Goal: Leave review/rating

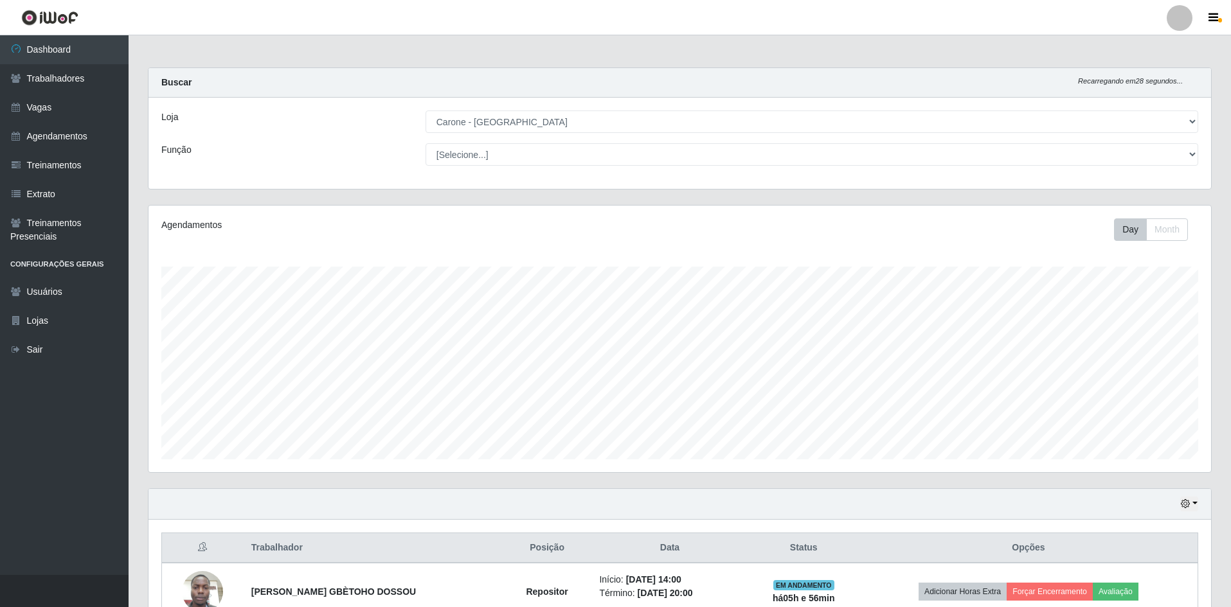
select select "505"
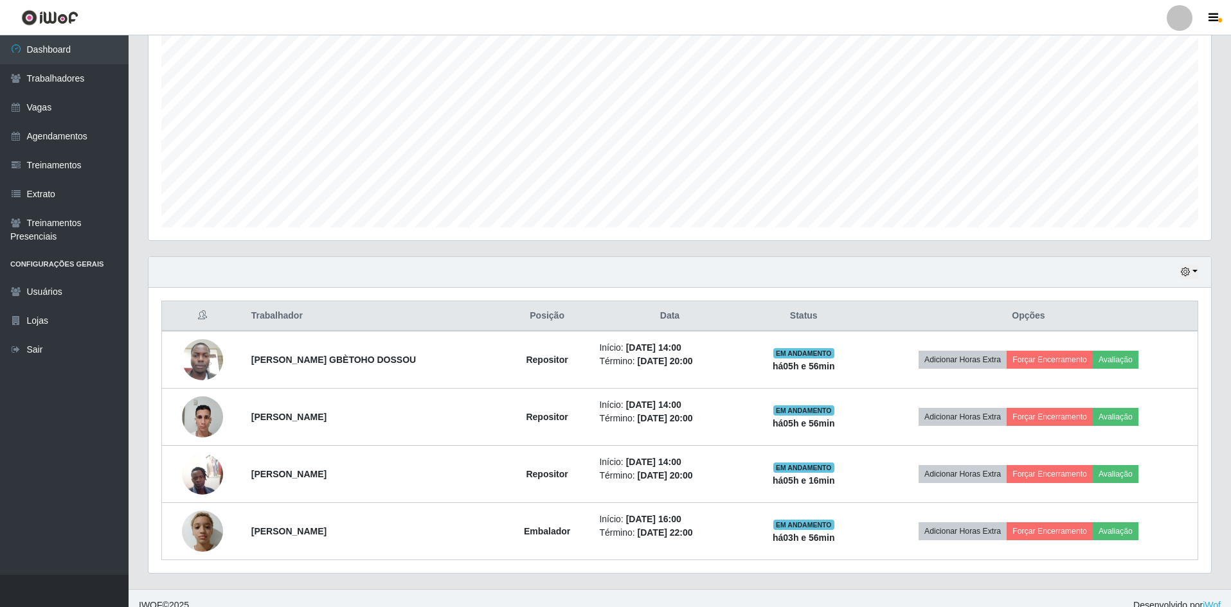
scroll to position [246, 0]
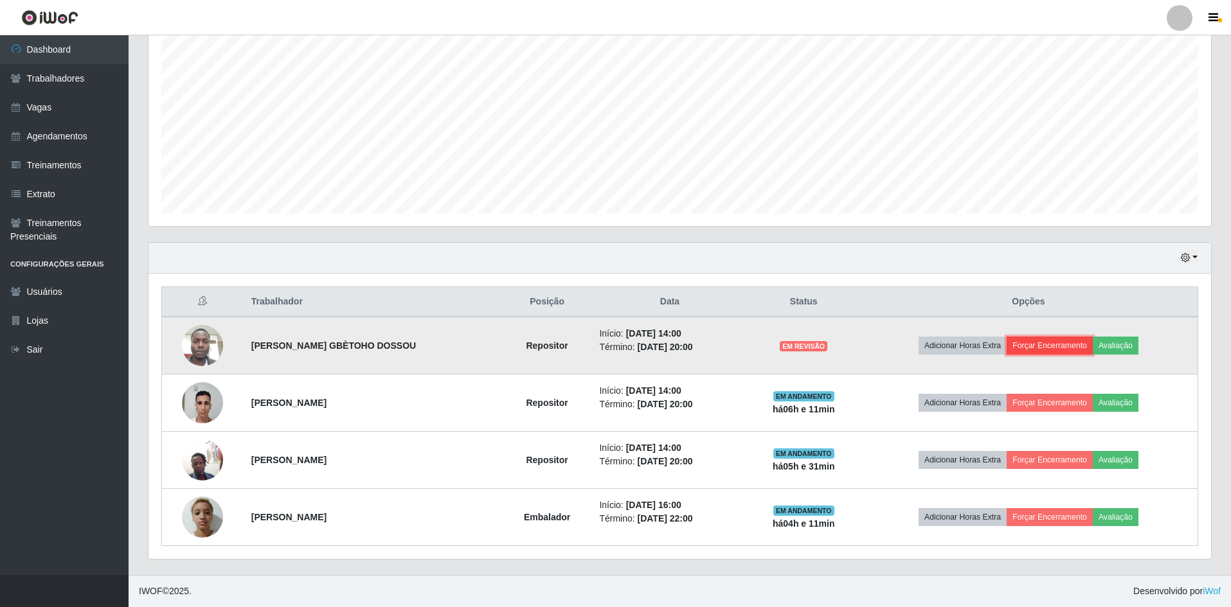
click at [1071, 346] on button "Forçar Encerramento" at bounding box center [1050, 346] width 86 height 18
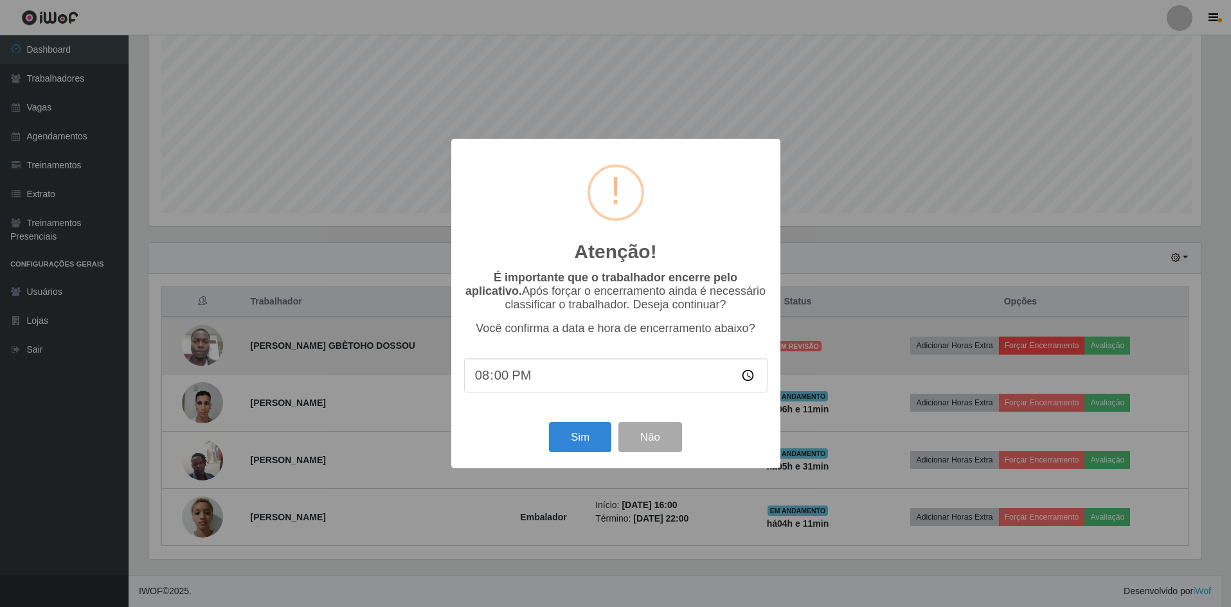
scroll to position [267, 1056]
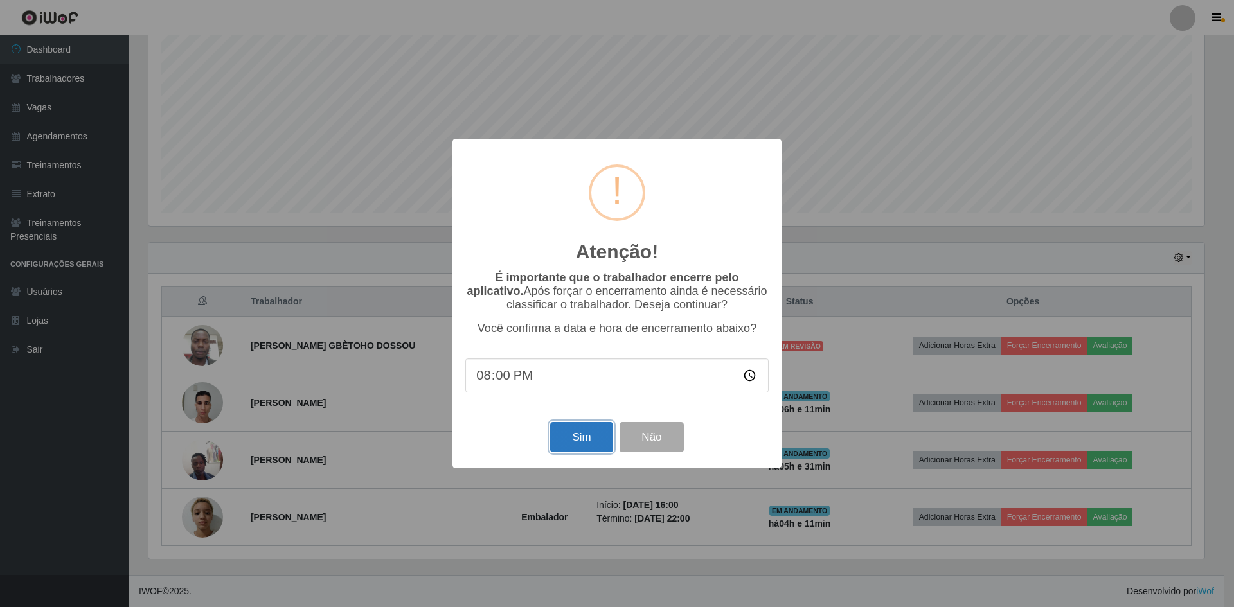
click at [593, 450] on button "Sim" at bounding box center [581, 437] width 62 height 30
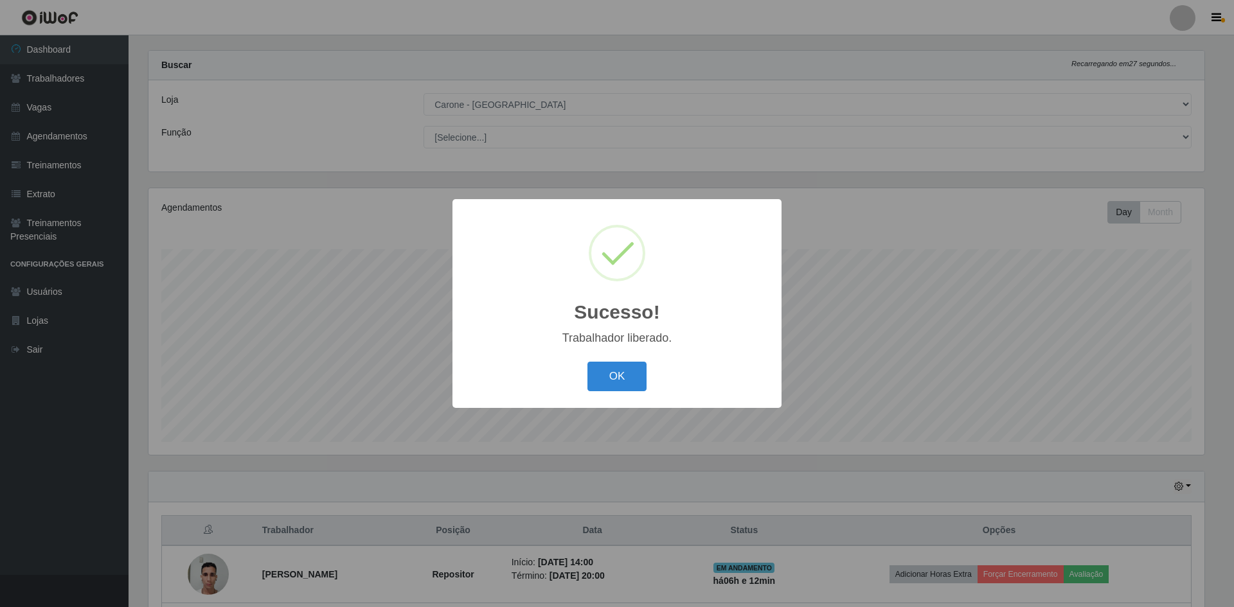
click at [631, 395] on div "OK Cancel" at bounding box center [616, 376] width 303 height 37
click at [637, 382] on button "OK" at bounding box center [618, 377] width 60 height 30
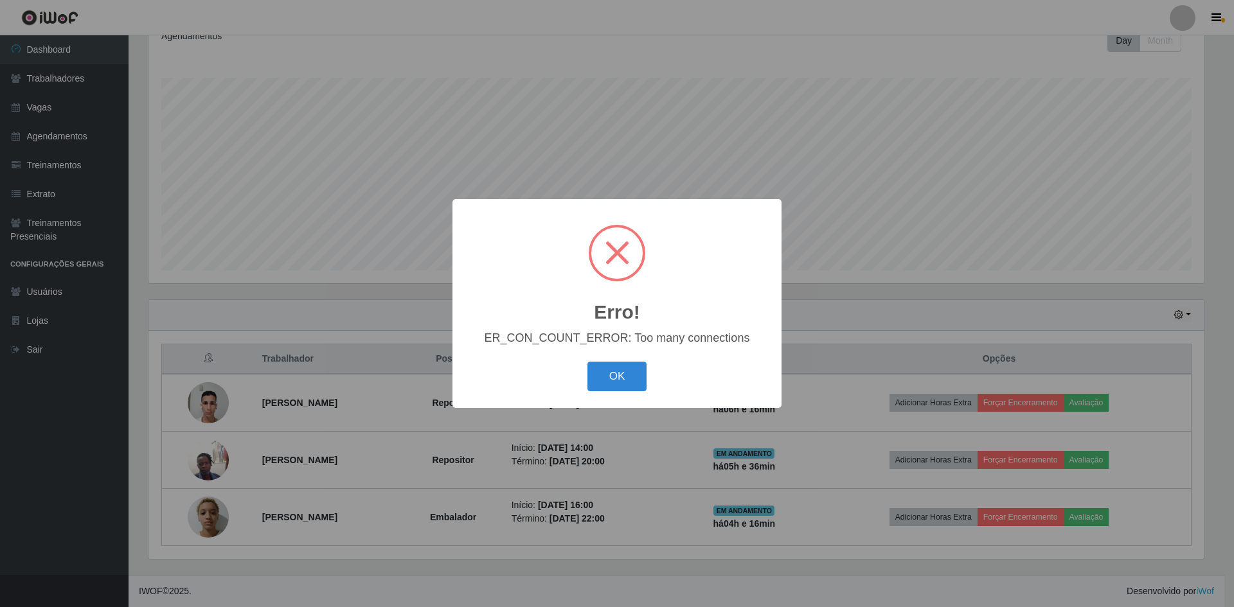
click at [623, 395] on div "OK Cancel" at bounding box center [616, 376] width 303 height 37
click at [610, 373] on button "OK" at bounding box center [618, 377] width 60 height 30
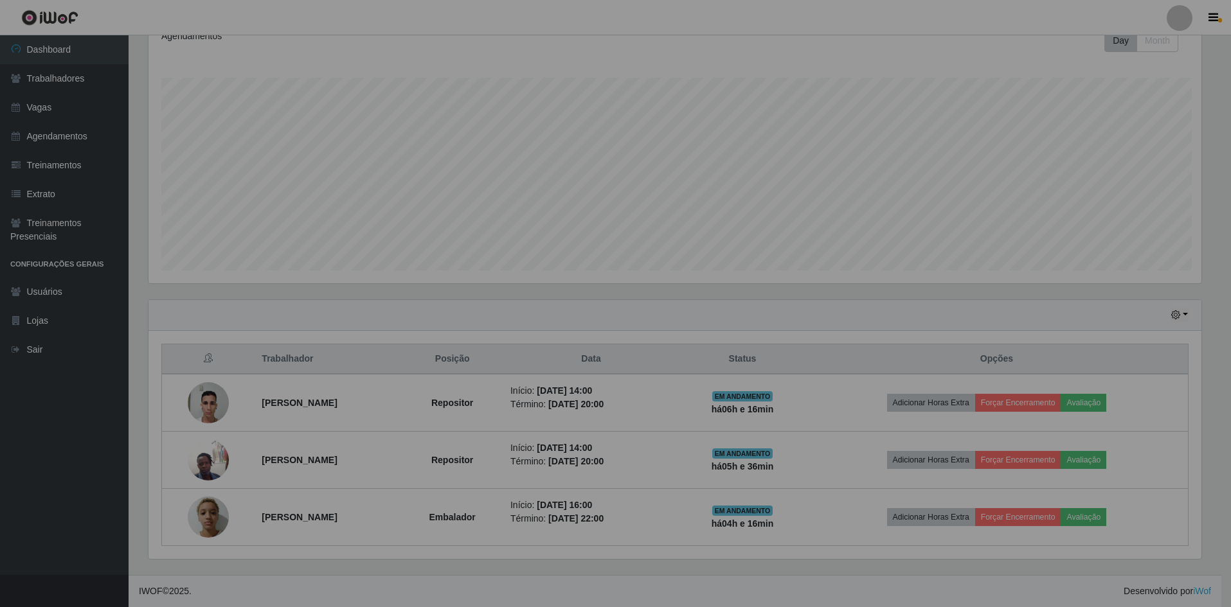
scroll to position [267, 1063]
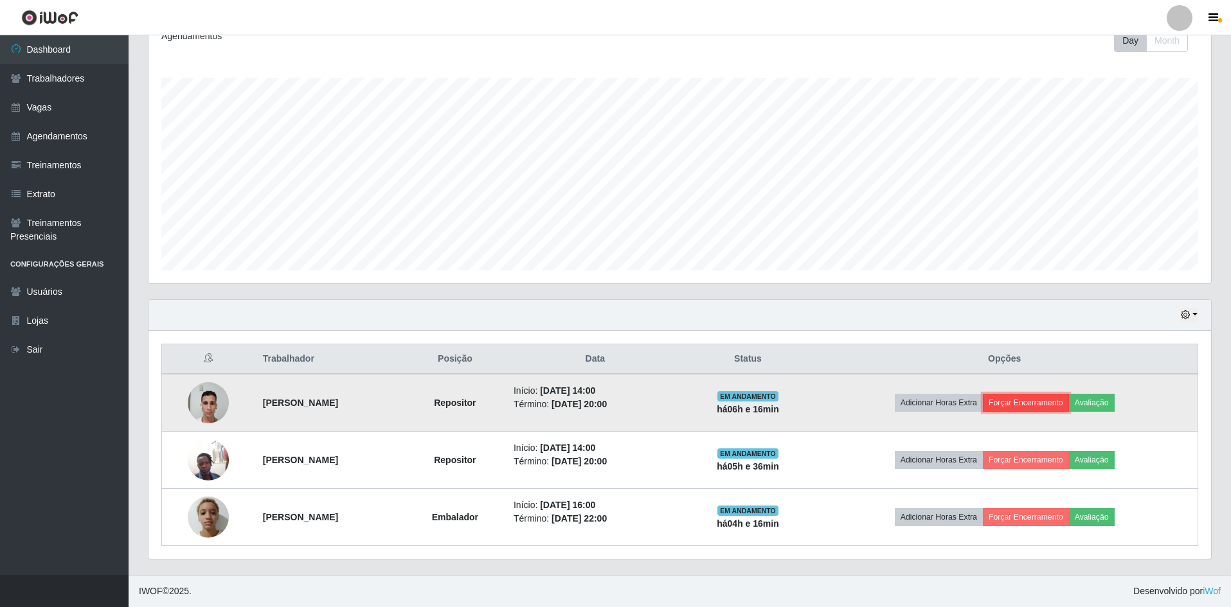
click at [1058, 400] on button "Forçar Encerramento" at bounding box center [1026, 403] width 86 height 18
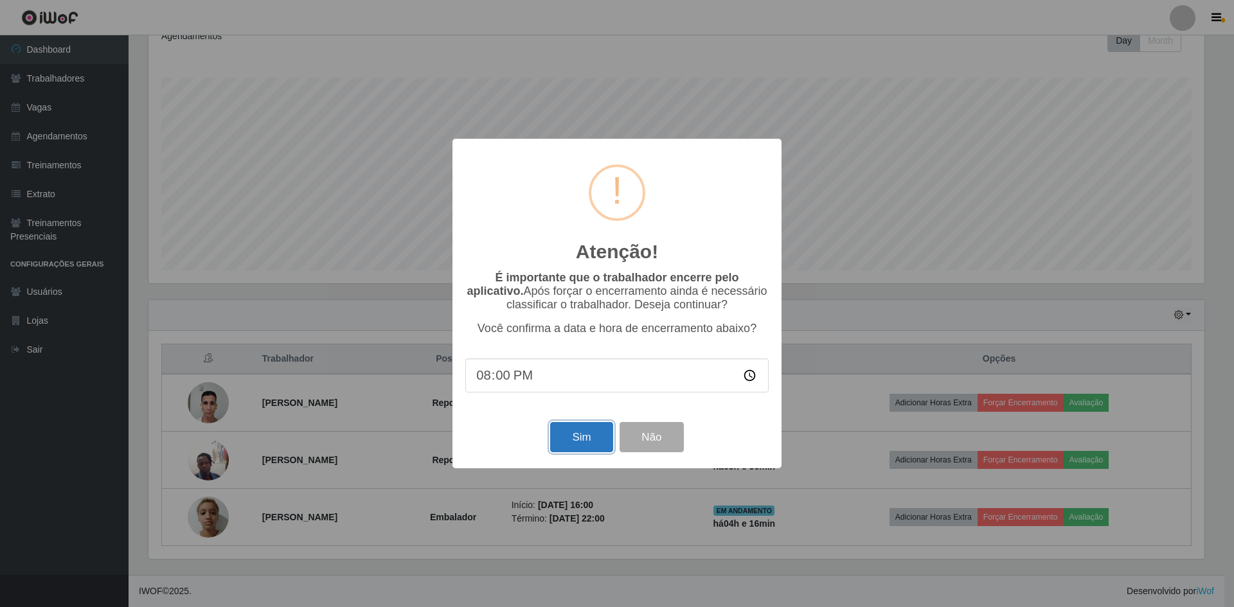
click at [574, 433] on button "Sim" at bounding box center [581, 437] width 62 height 30
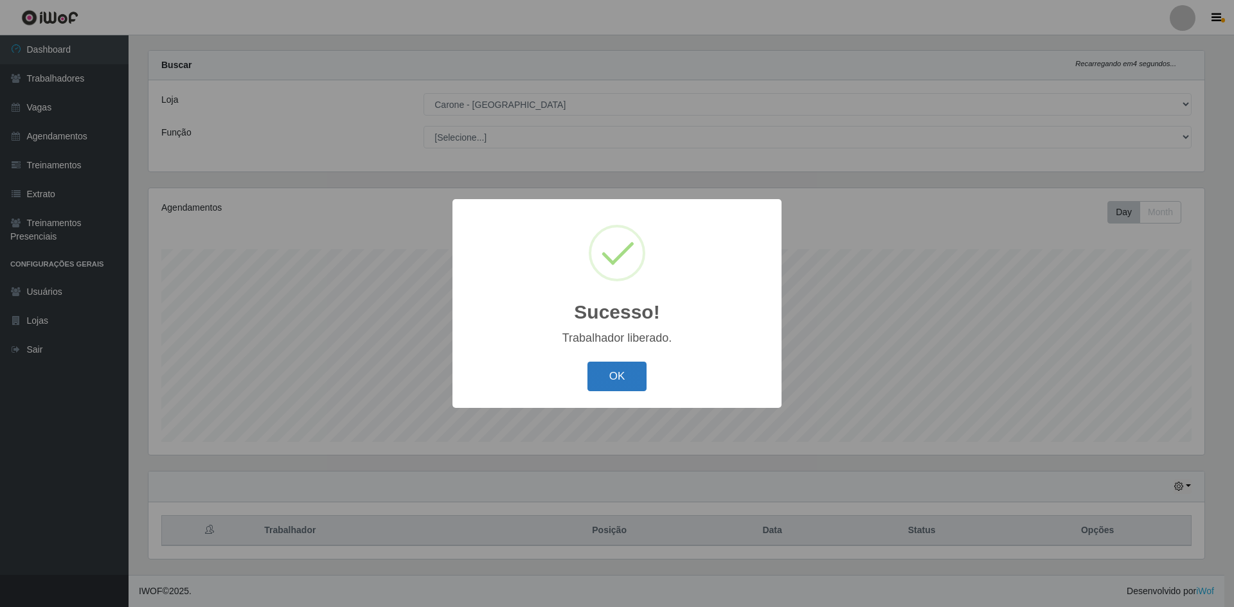
click at [615, 382] on button "OK" at bounding box center [618, 377] width 60 height 30
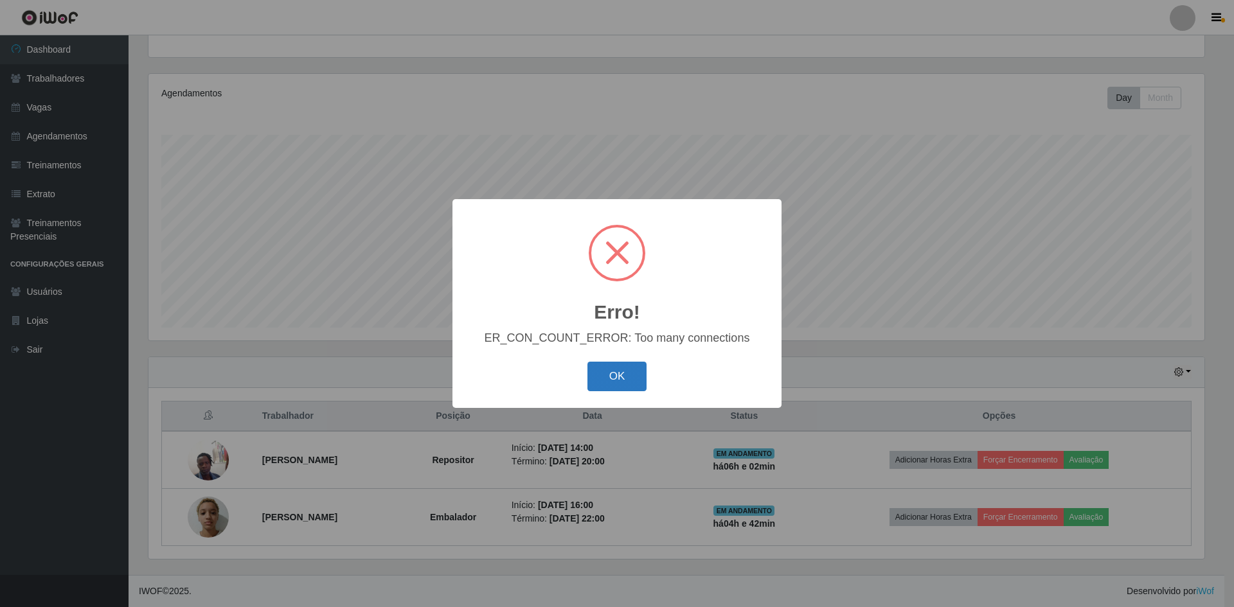
click at [615, 371] on button "OK" at bounding box center [618, 377] width 60 height 30
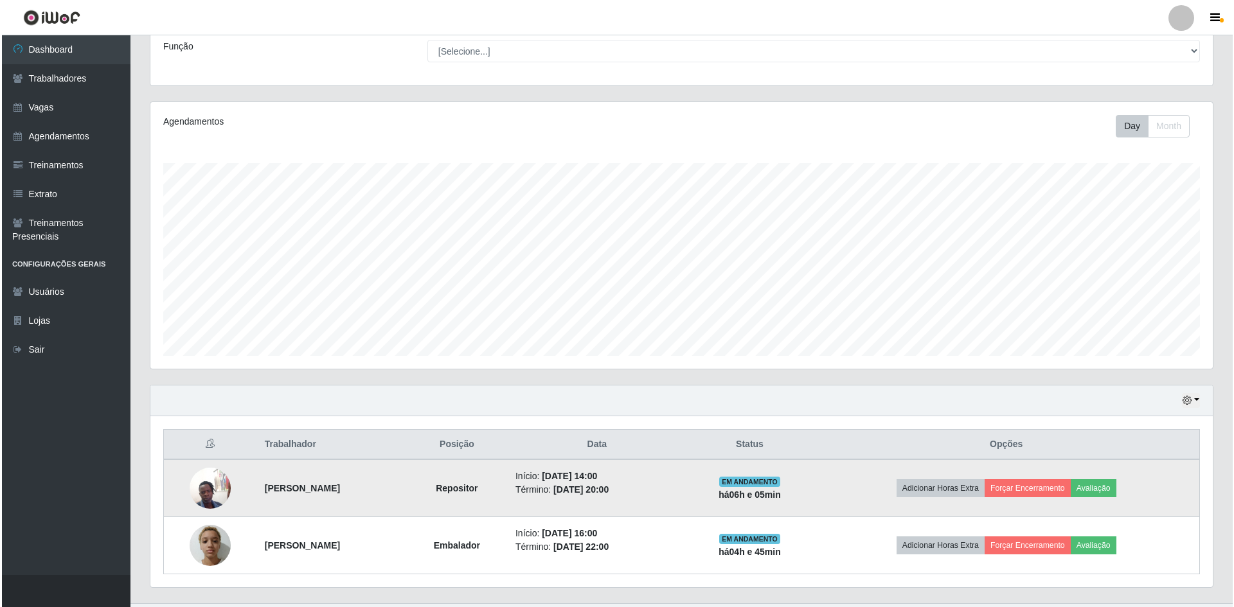
scroll to position [132, 0]
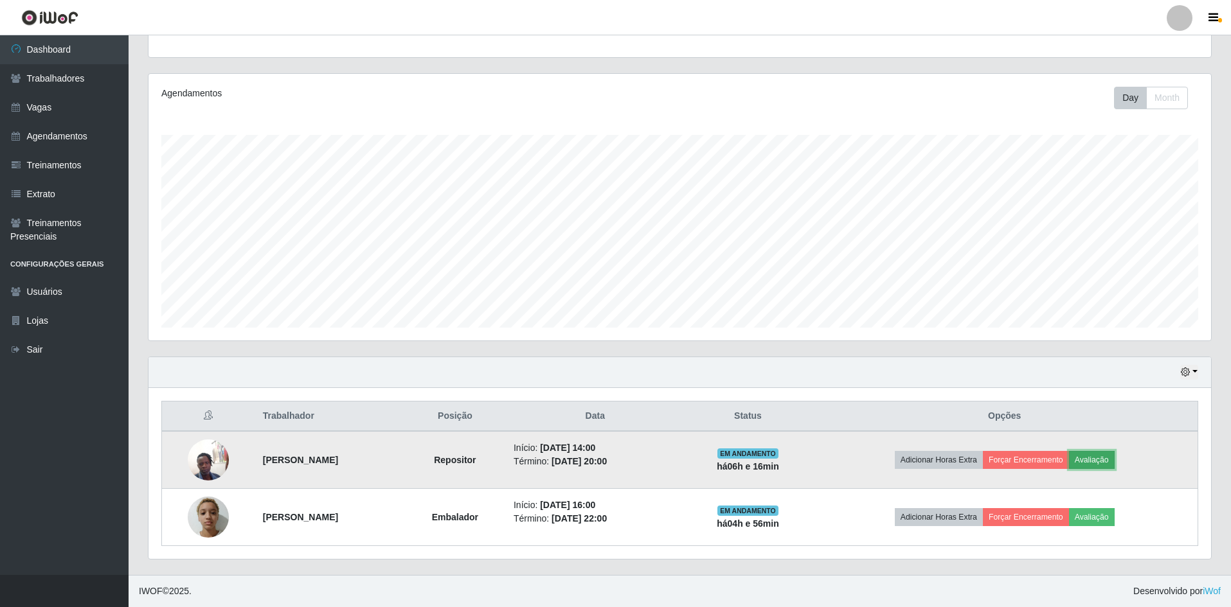
click at [1108, 464] on button "Avaliação" at bounding box center [1092, 460] width 46 height 18
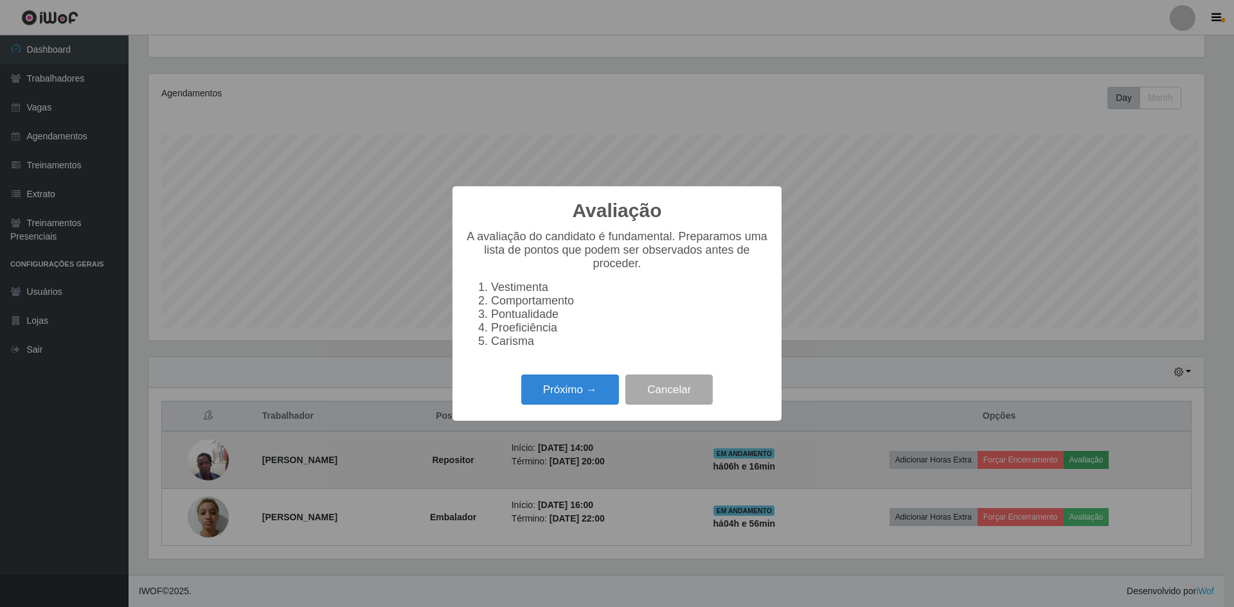
scroll to position [267, 1056]
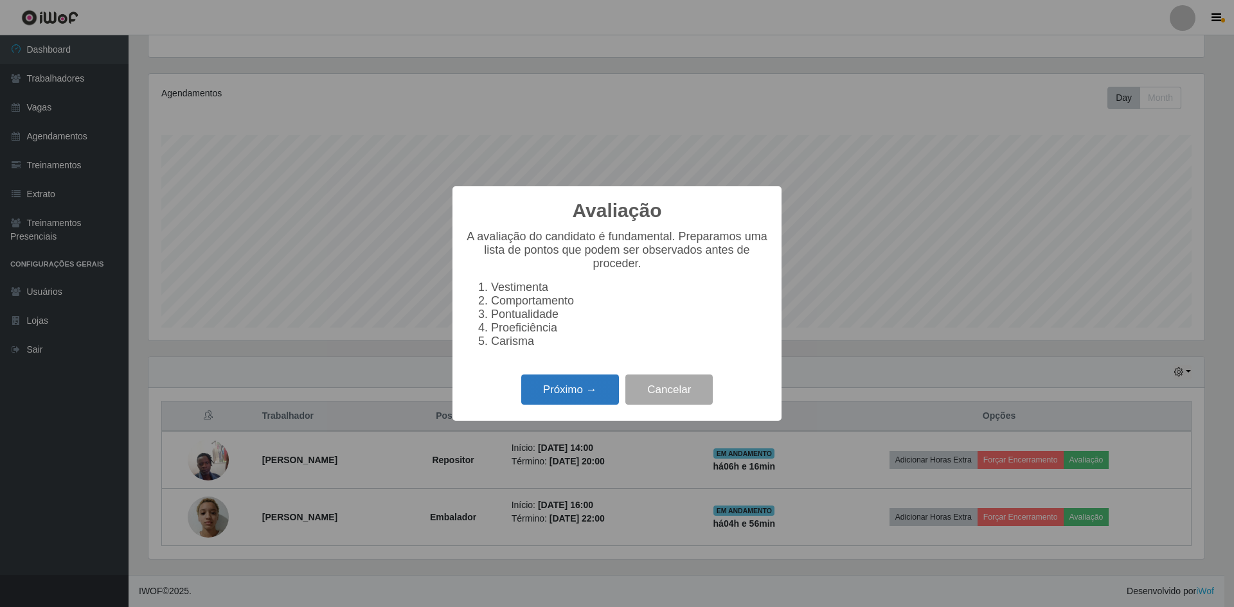
click at [587, 405] on button "Próximo →" at bounding box center [570, 390] width 98 height 30
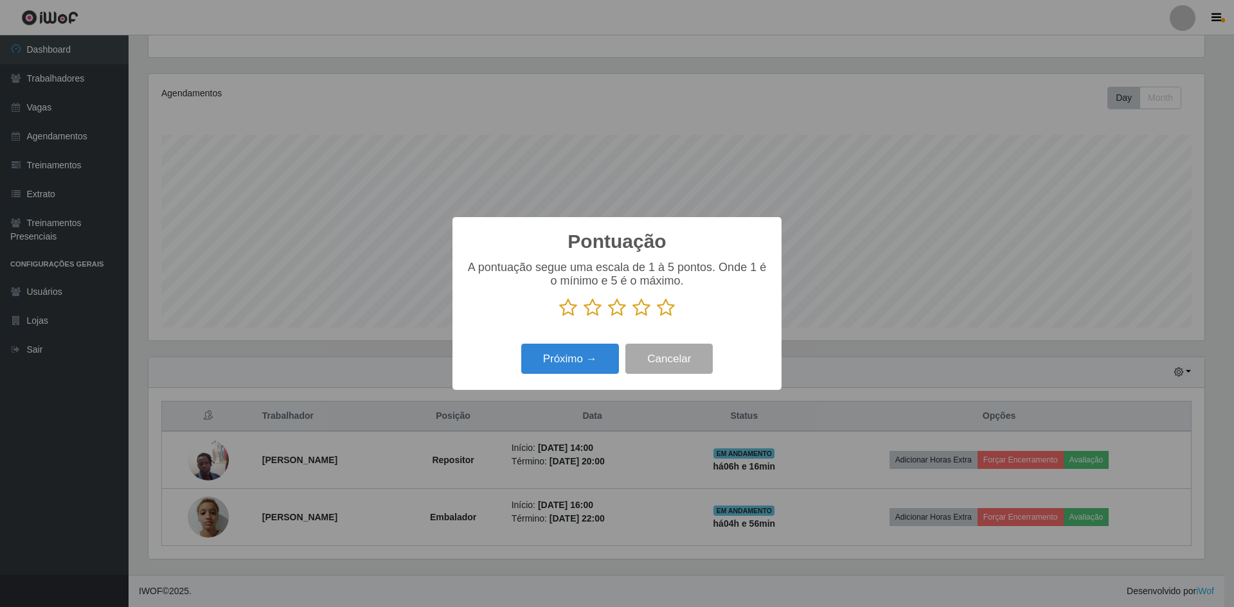
scroll to position [642543, 641753]
click at [663, 316] on icon at bounding box center [666, 307] width 18 height 19
click at [657, 318] on input "radio" at bounding box center [657, 318] width 0 height 0
click at [588, 362] on button "Próximo →" at bounding box center [570, 359] width 98 height 30
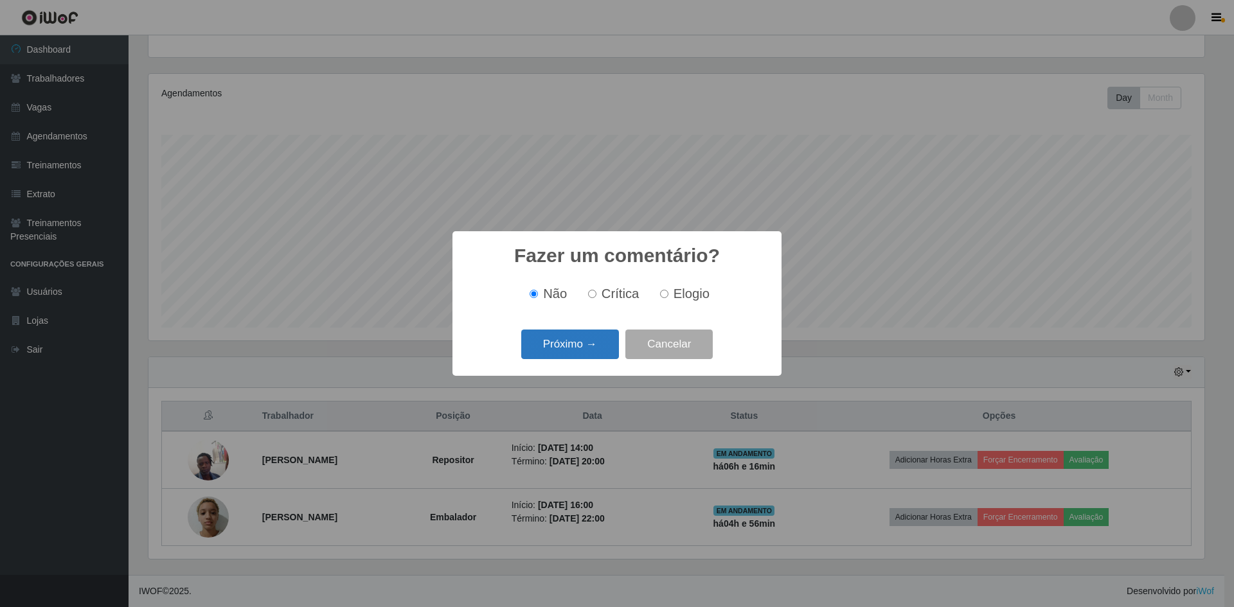
click at [586, 345] on button "Próximo →" at bounding box center [570, 345] width 98 height 30
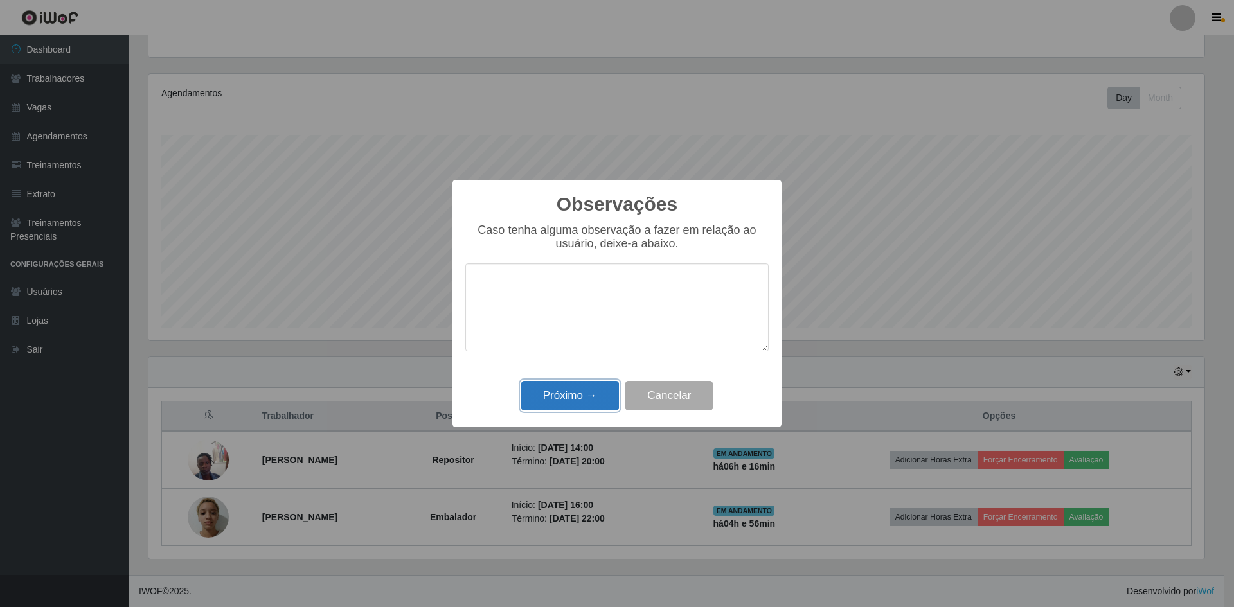
click at [582, 398] on button "Próximo →" at bounding box center [570, 396] width 98 height 30
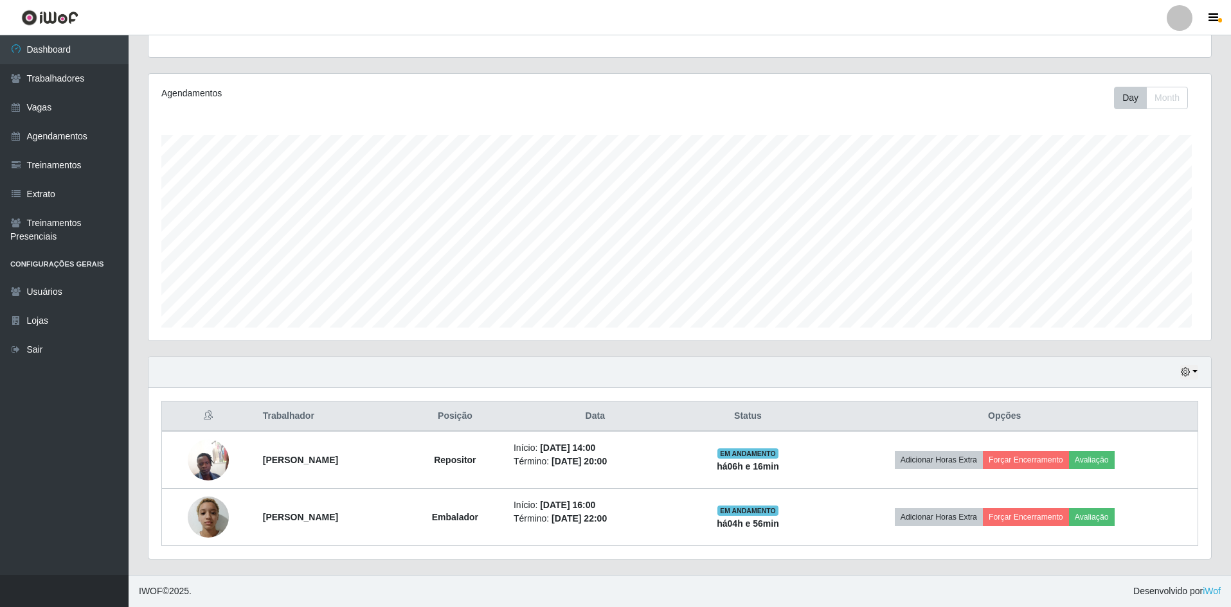
scroll to position [267, 1063]
